Goal: Transaction & Acquisition: Register for event/course

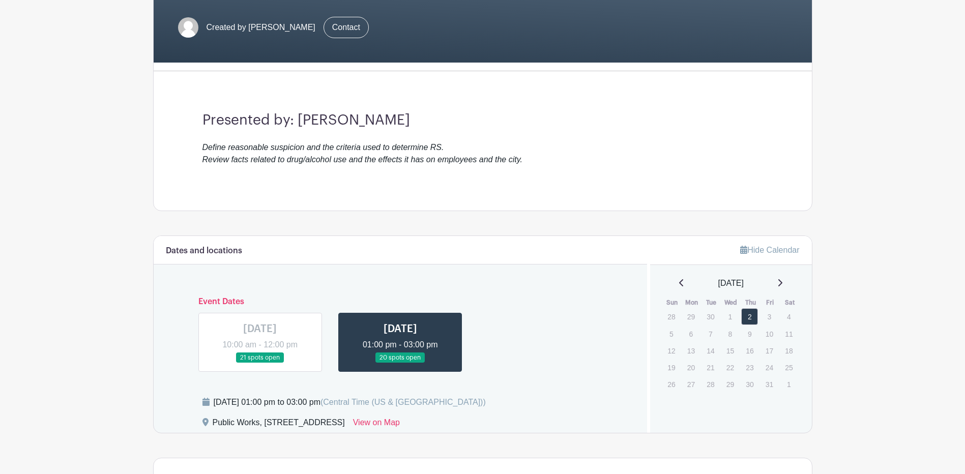
click at [400, 363] on link at bounding box center [400, 363] width 0 height 0
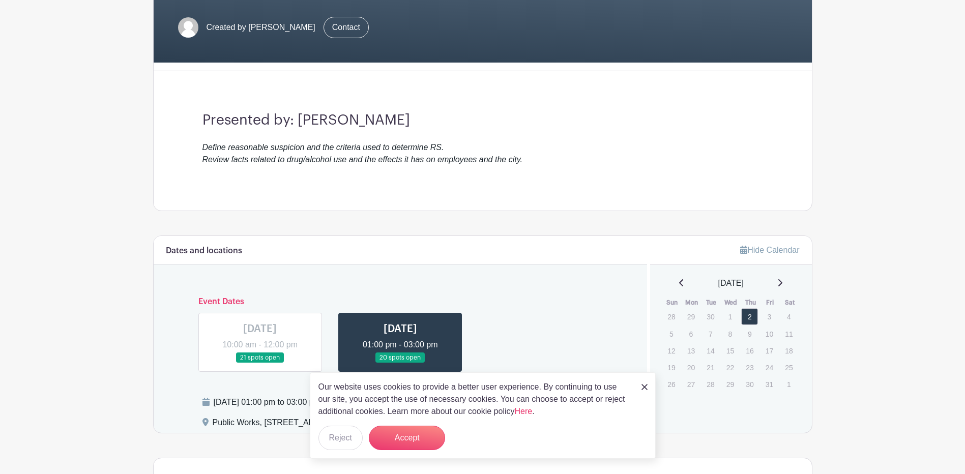
click at [400, 363] on link at bounding box center [400, 363] width 0 height 0
click at [398, 441] on button "Accept" at bounding box center [407, 438] width 76 height 24
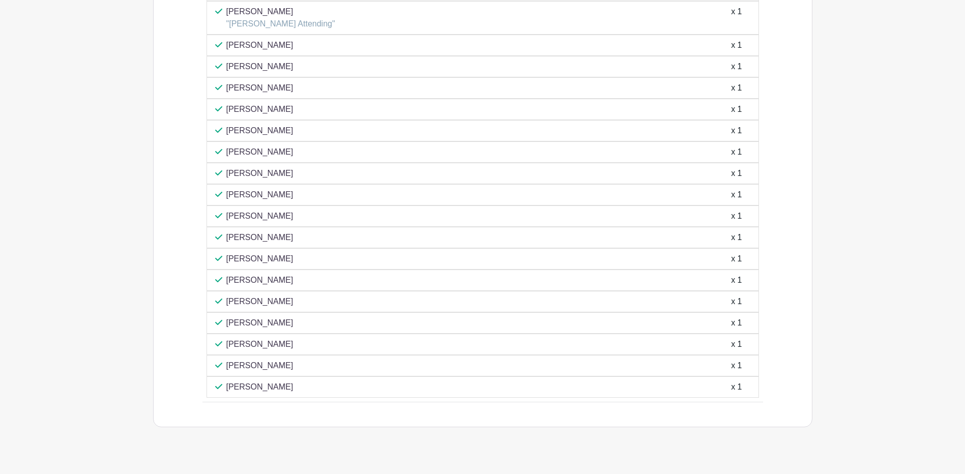
scroll to position [801, 0]
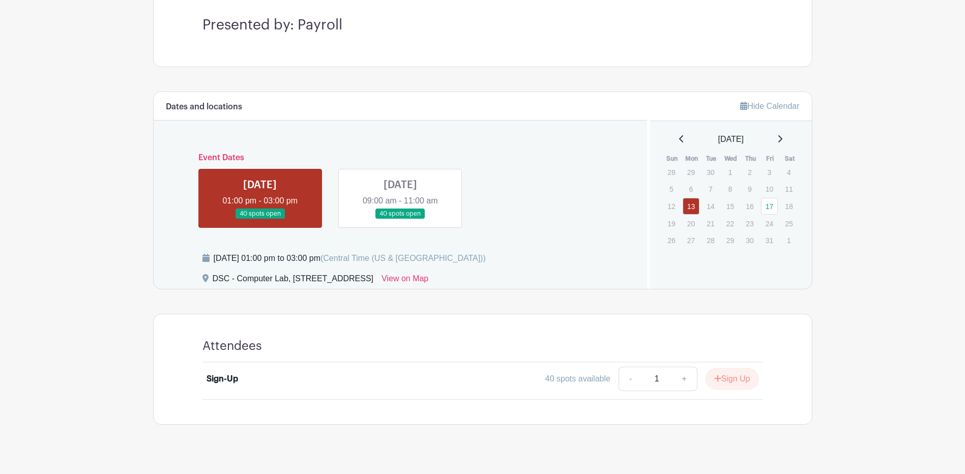
scroll to position [305, 0]
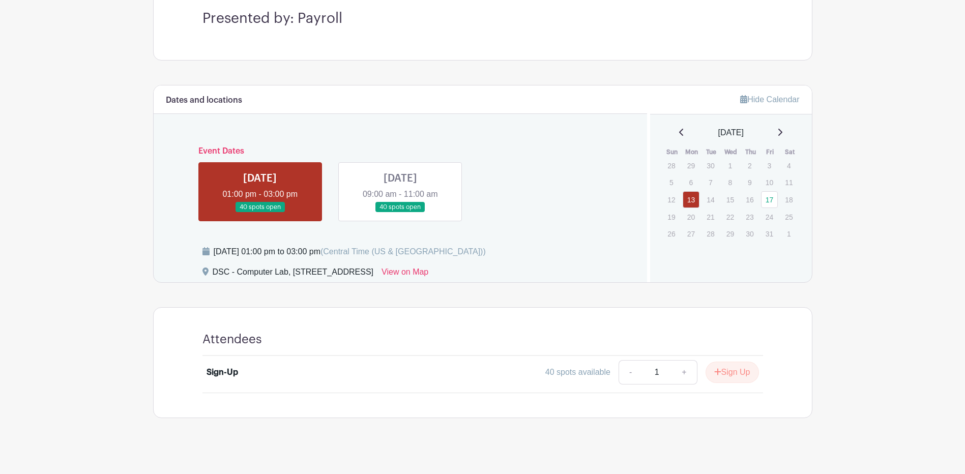
click at [260, 213] on link at bounding box center [260, 213] width 0 height 0
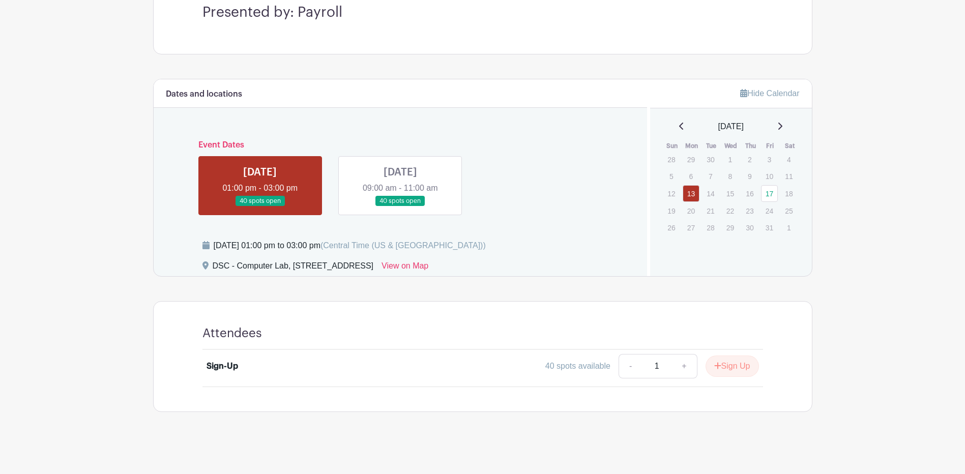
scroll to position [313, 0]
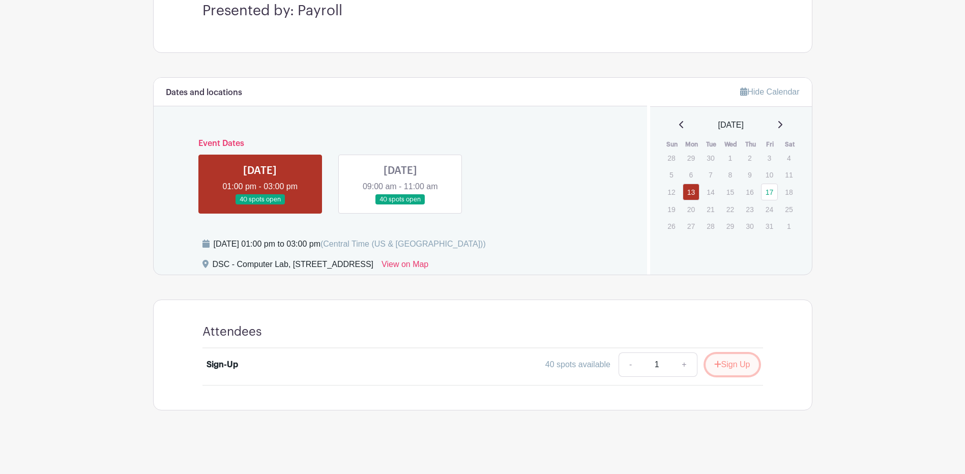
click at [730, 364] on button "Sign Up" at bounding box center [731, 364] width 53 height 21
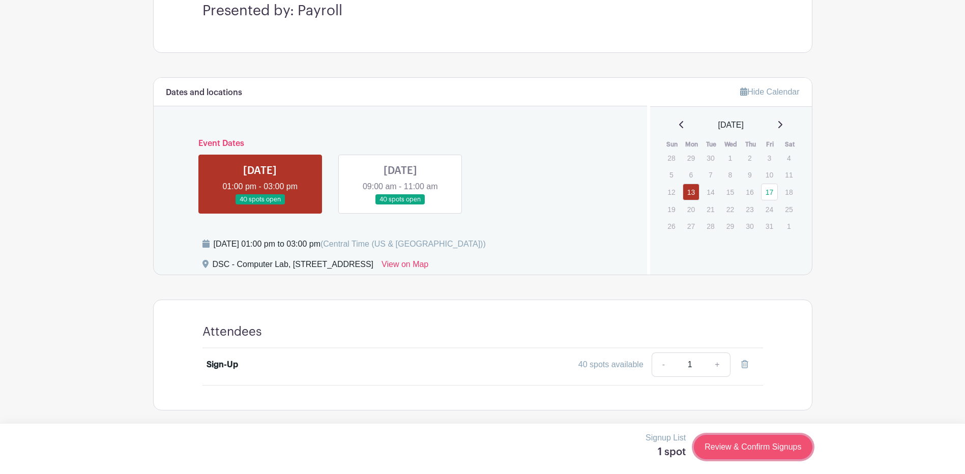
click at [747, 444] on link "Review & Confirm Signups" at bounding box center [753, 447] width 118 height 24
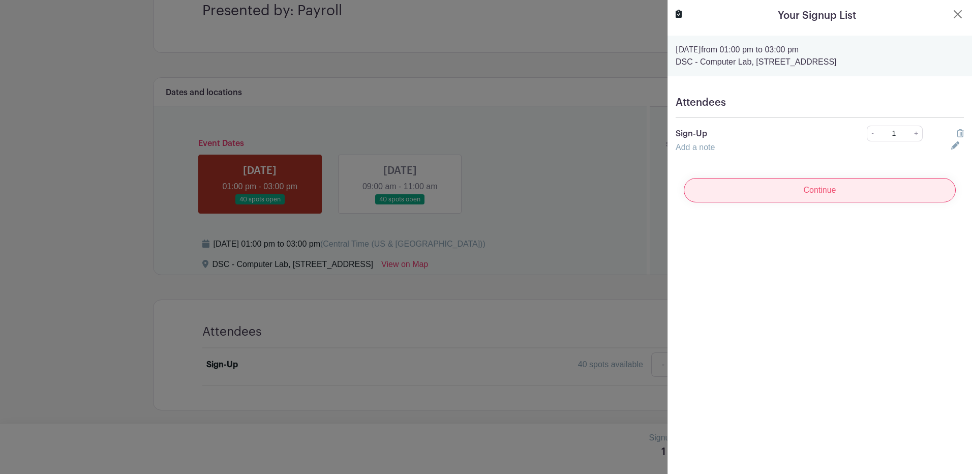
click at [798, 192] on input "Continue" at bounding box center [820, 190] width 272 height 24
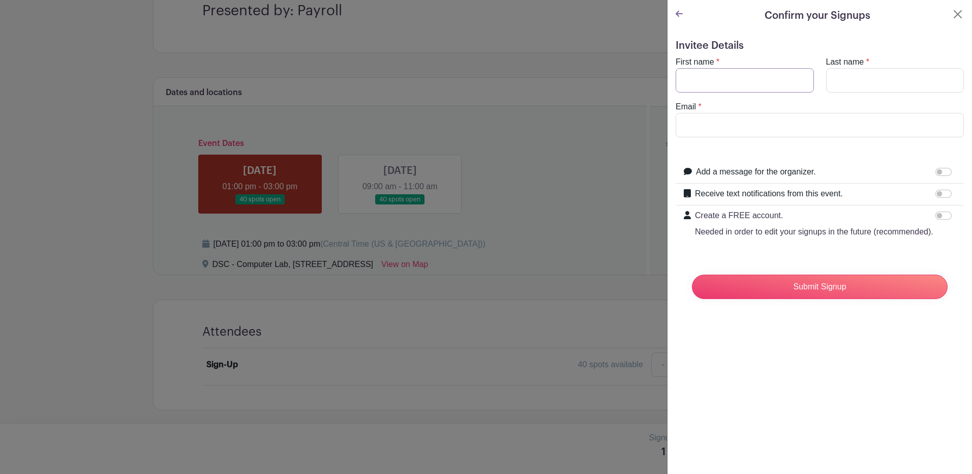
click at [742, 79] on input "First name" at bounding box center [745, 80] width 138 height 24
type input "Kelvin"
type input "Beene"
click at [781, 129] on input "Email" at bounding box center [820, 125] width 288 height 24
type input "beenek@aurora.il.us"
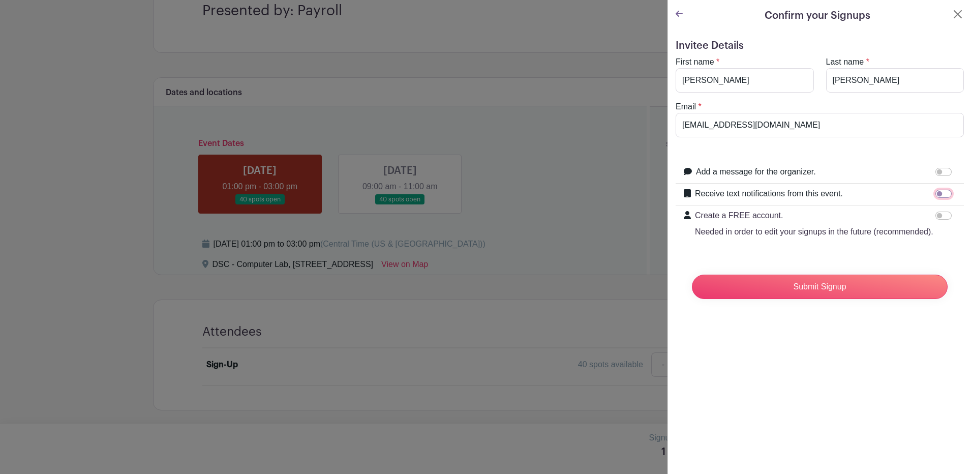
click at [936, 195] on input "Receive text notifications from this event." at bounding box center [944, 194] width 16 height 8
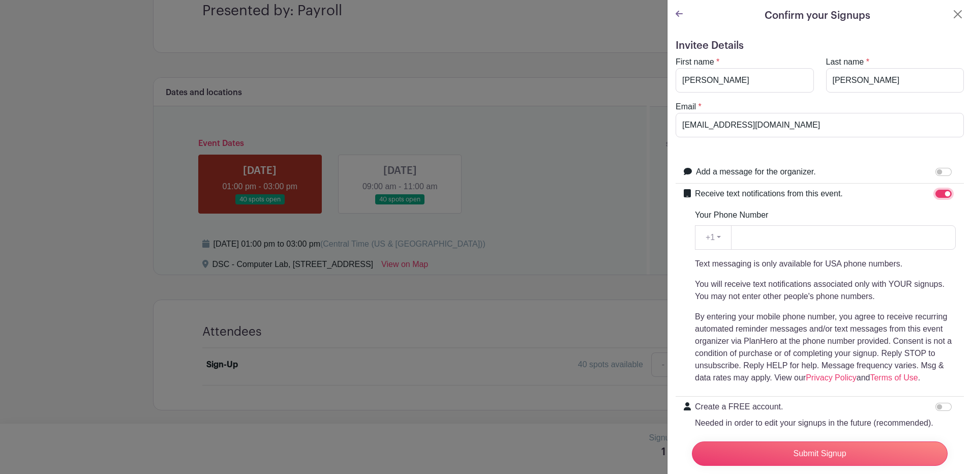
click at [937, 191] on input "Receive text notifications from this event." at bounding box center [944, 194] width 16 height 8
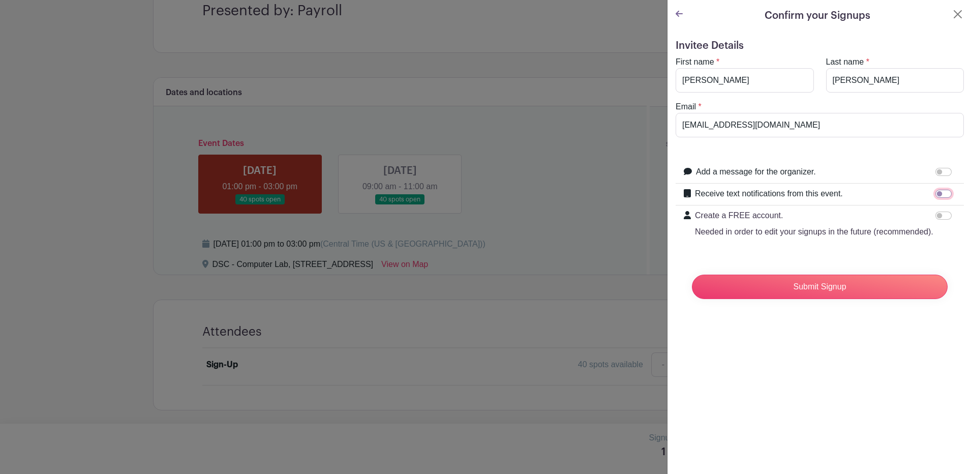
click at [937, 193] on input "Receive text notifications from this event." at bounding box center [944, 194] width 16 height 8
checkbox input "true"
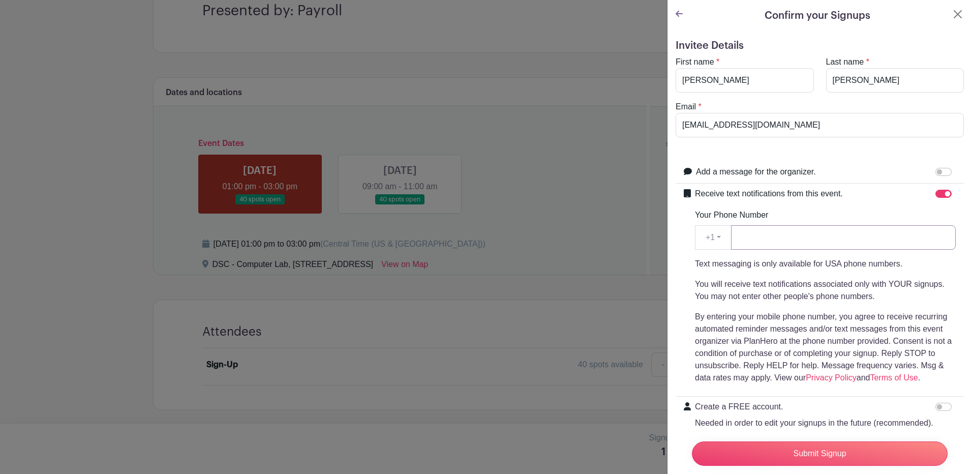
click at [802, 241] on input "Your Phone Number" at bounding box center [843, 237] width 225 height 24
type input "6304504657"
click at [791, 453] on input "Submit Signup" at bounding box center [820, 453] width 256 height 24
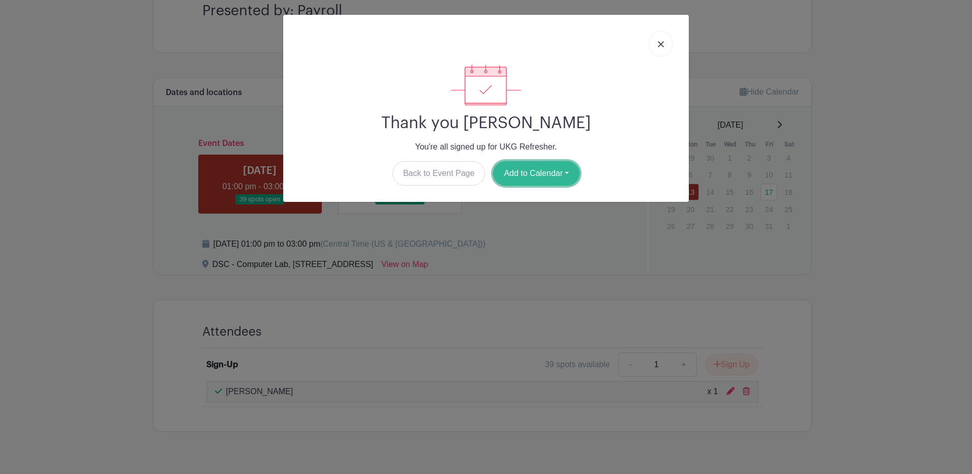
click at [550, 175] on button "Add to Calendar" at bounding box center [536, 173] width 86 height 24
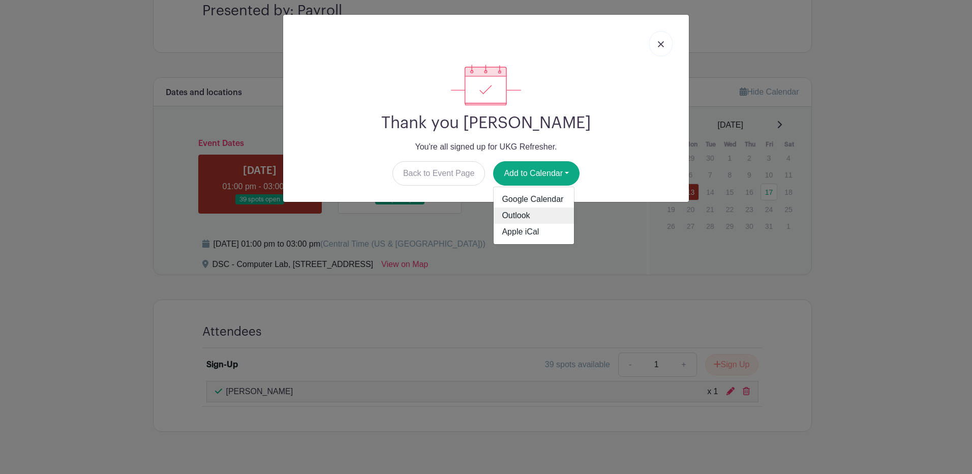
click at [544, 214] on link "Outlook" at bounding box center [534, 216] width 80 height 16
click at [667, 42] on link at bounding box center [660, 43] width 23 height 25
